Goal: Transaction & Acquisition: Book appointment/travel/reservation

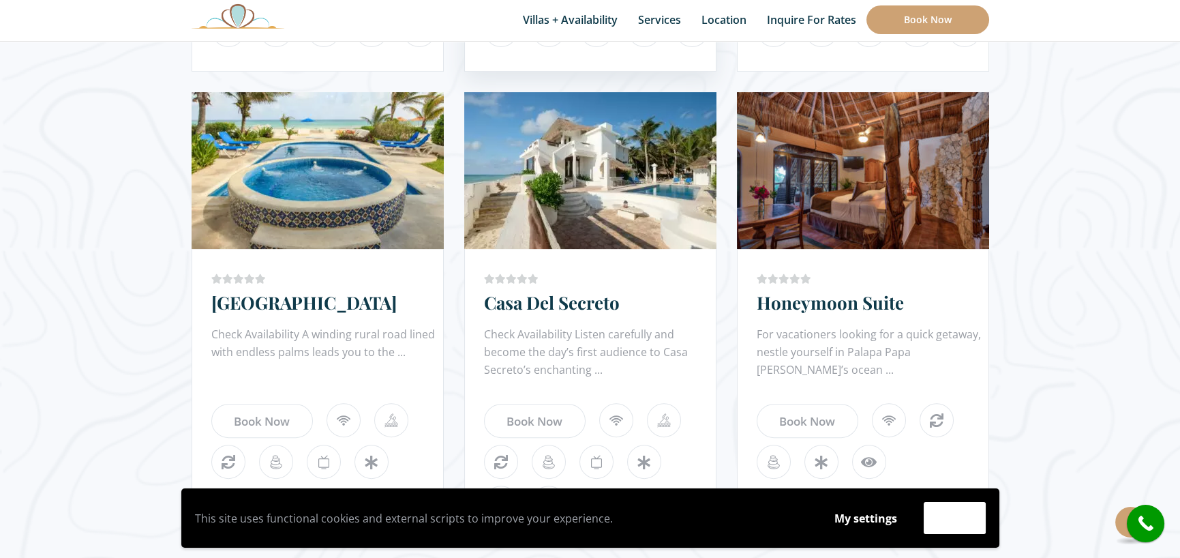
scroll to position [1295, 0]
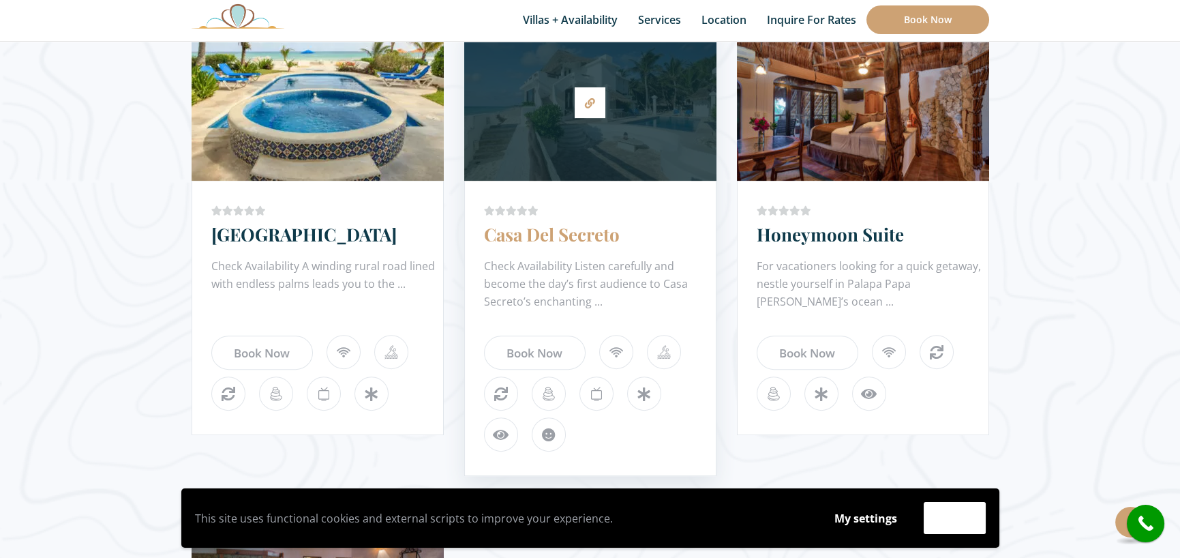
click at [594, 237] on link "Casa Del Secreto" at bounding box center [552, 234] width 136 height 24
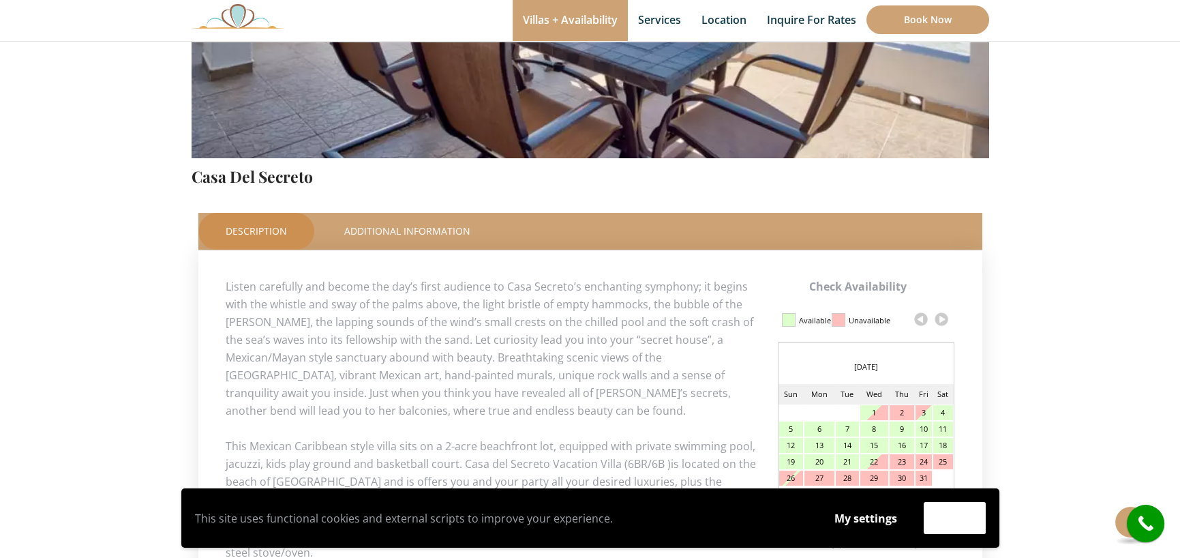
scroll to position [545, 0]
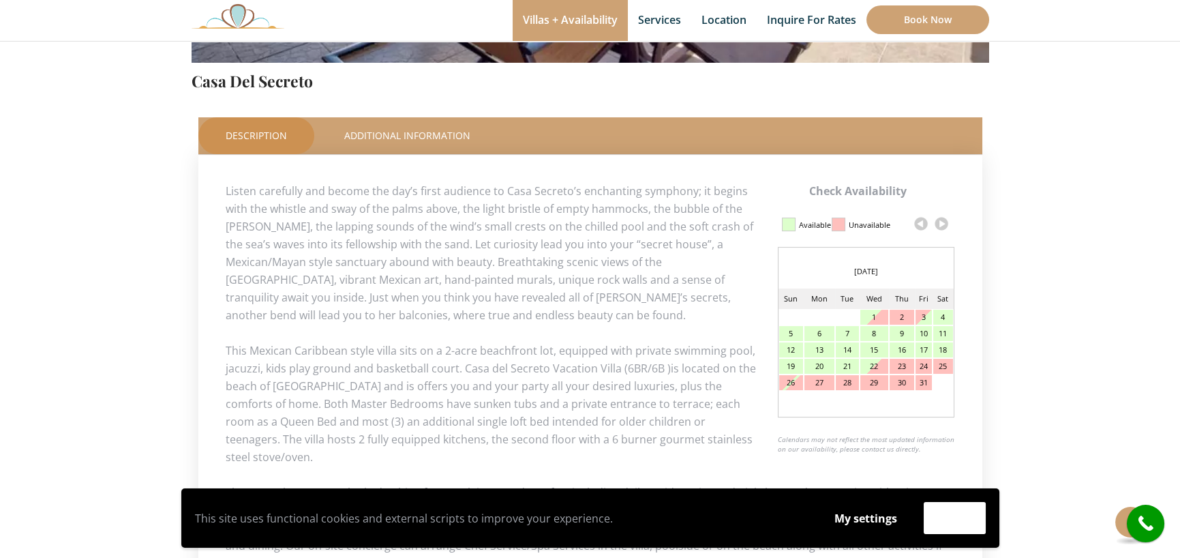
click at [868, 367] on div "22" at bounding box center [874, 366] width 28 height 15
click at [870, 363] on div "22" at bounding box center [874, 366] width 28 height 15
click at [896, 351] on div "16" at bounding box center [902, 349] width 25 height 15
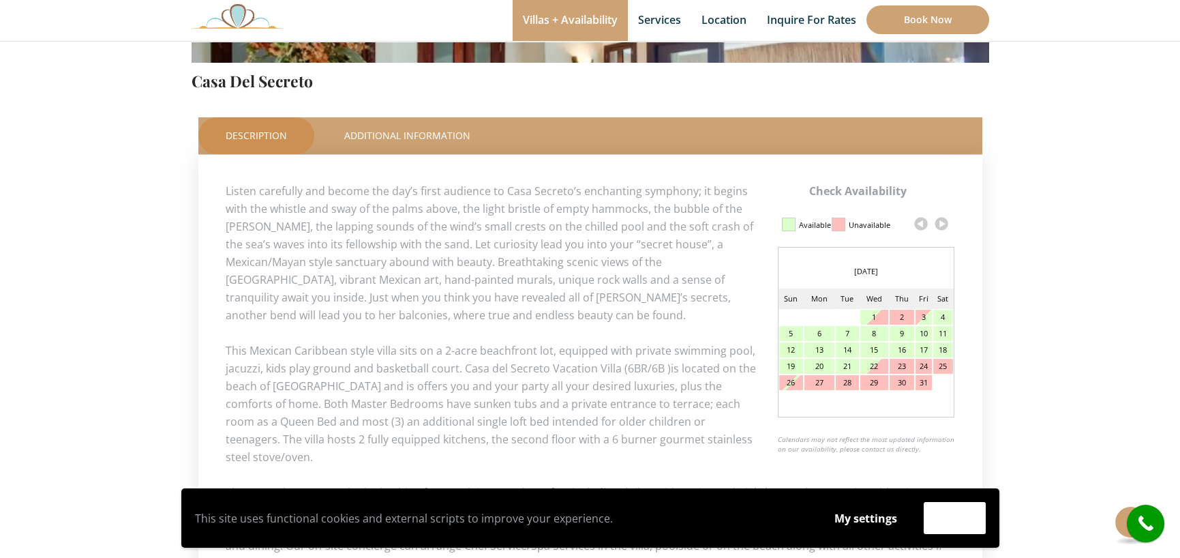
click at [896, 351] on div "16" at bounding box center [902, 349] width 25 height 15
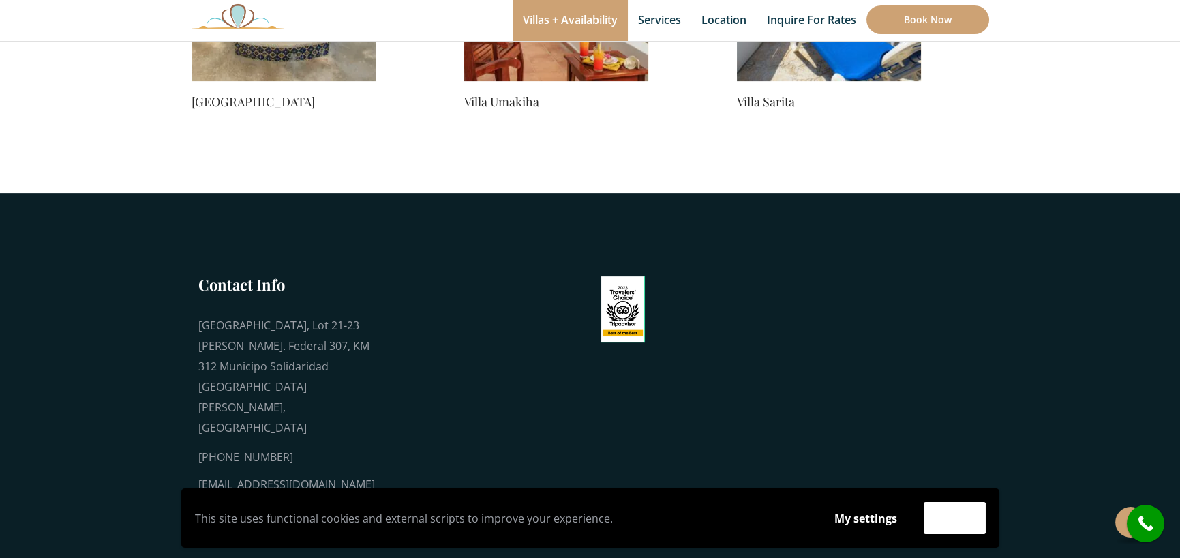
scroll to position [1183, 0]
